Goal: Complete application form: Complete application form

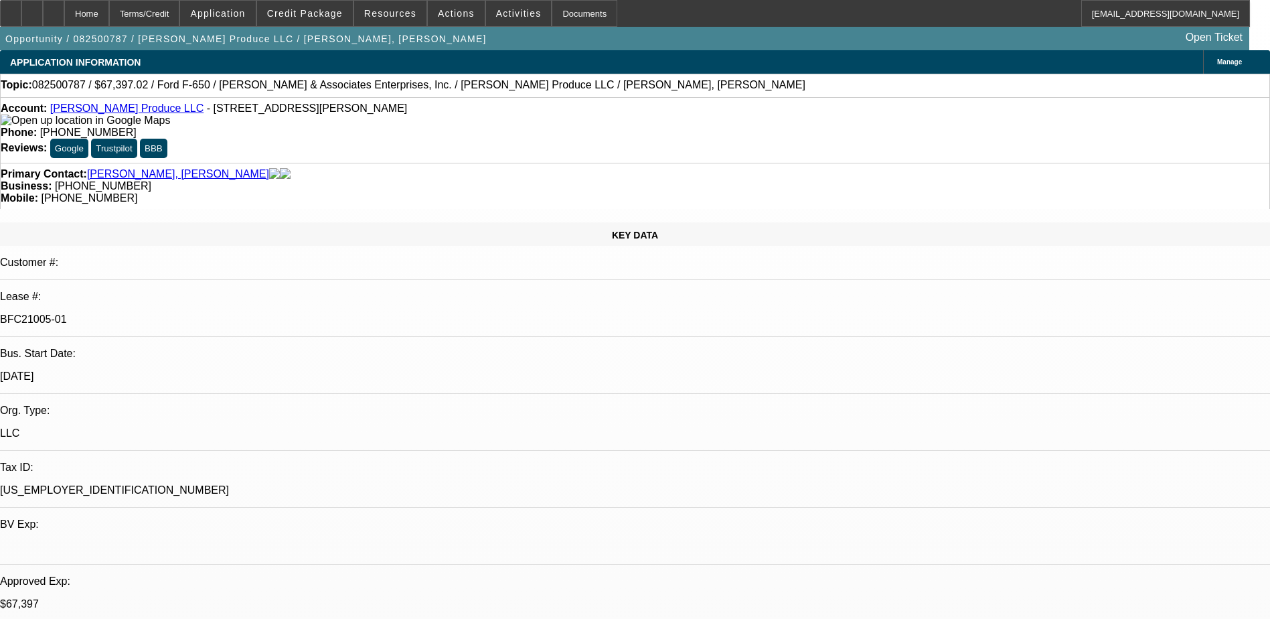
select select "0"
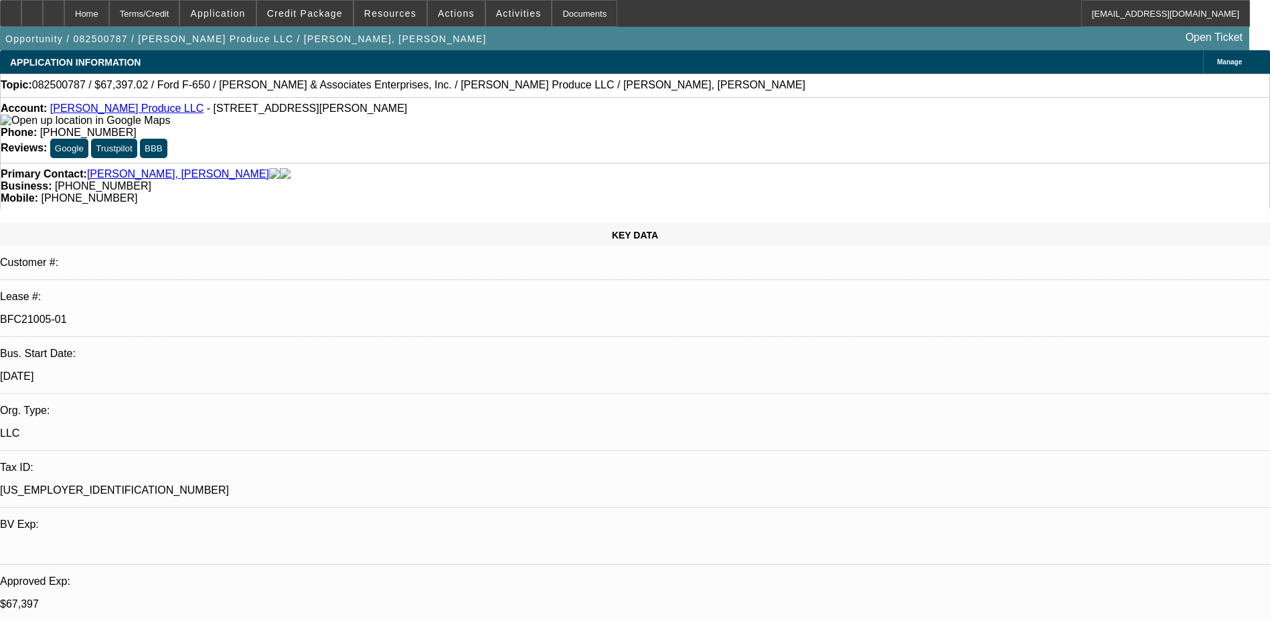
select select "0"
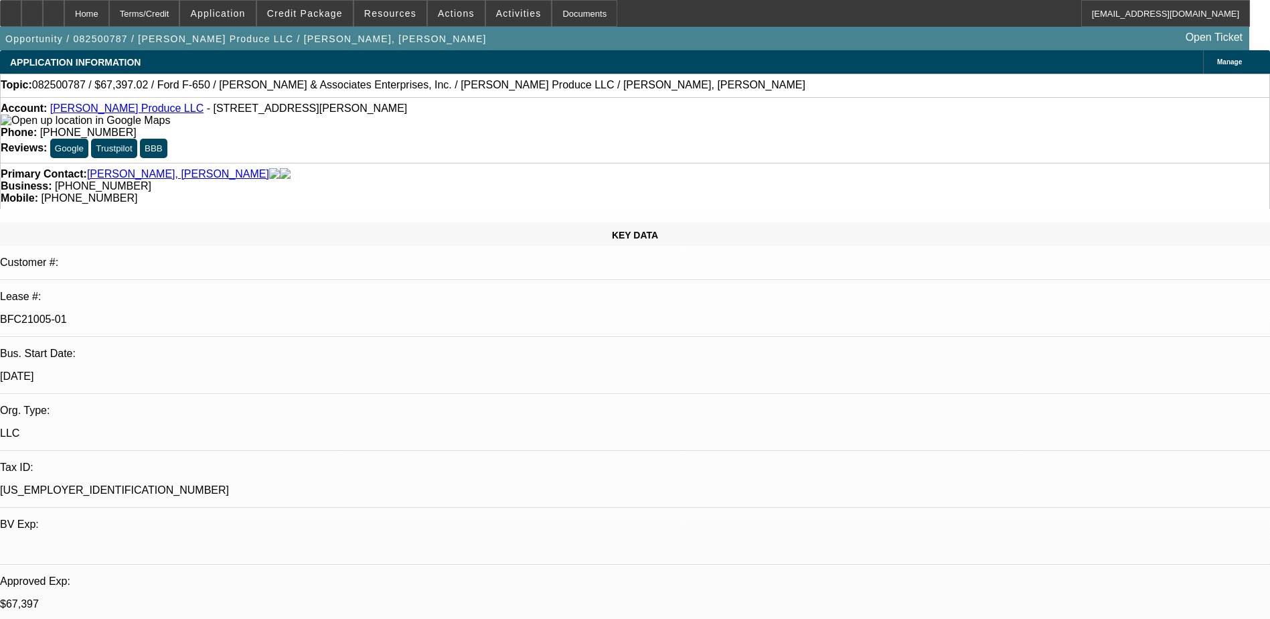
select select "0"
select select "1"
select select "6"
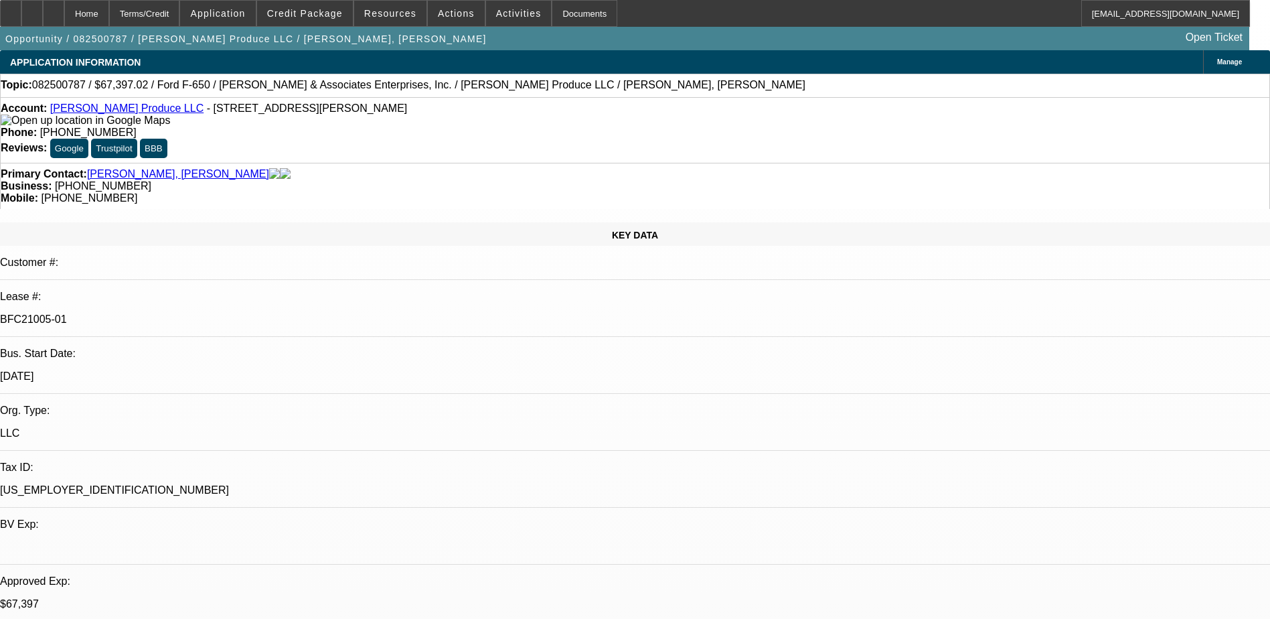
select select "1"
select select "6"
select select "1"
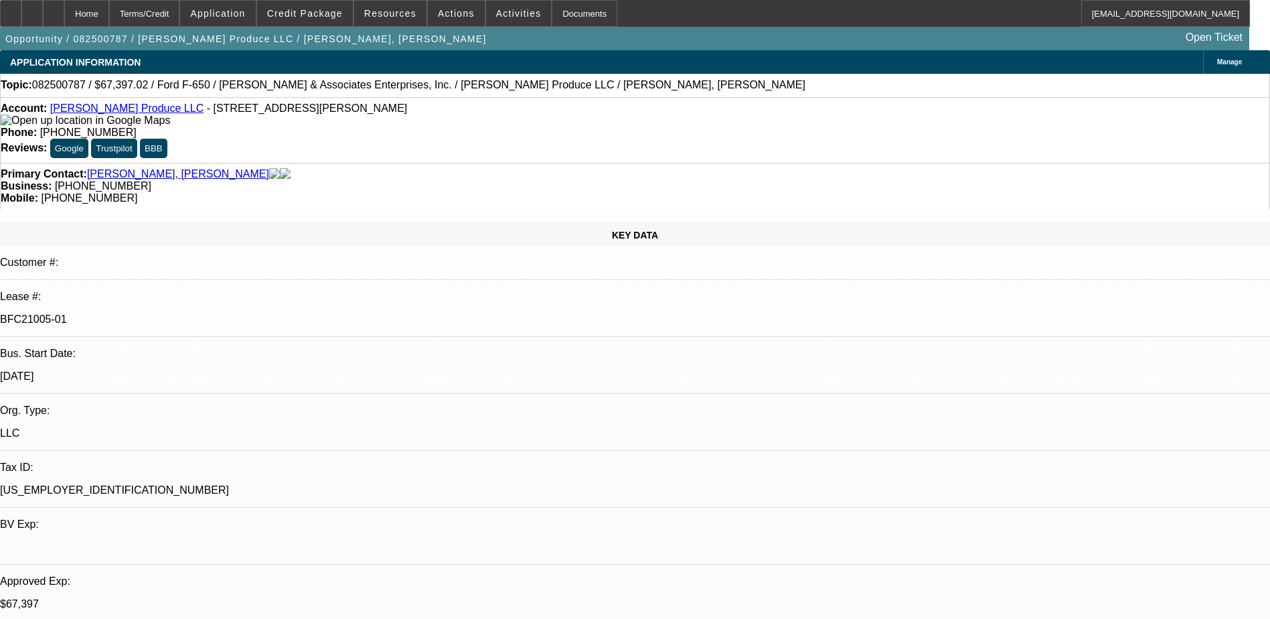
select select "6"
select select "1"
select select "6"
